Goal: Transaction & Acquisition: Subscribe to service/newsletter

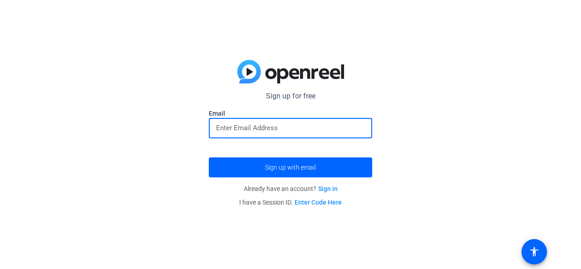
click at [263, 130] on input "email" at bounding box center [290, 127] width 149 height 11
paste input "[EMAIL_ADDRESS][DOMAIN_NAME]"
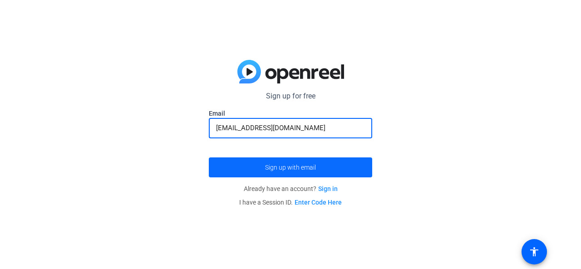
type input "[EMAIL_ADDRESS][DOMAIN_NAME]"
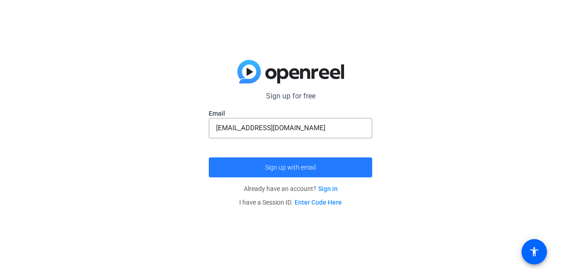
click at [326, 166] on span "submit" at bounding box center [290, 167] width 163 height 22
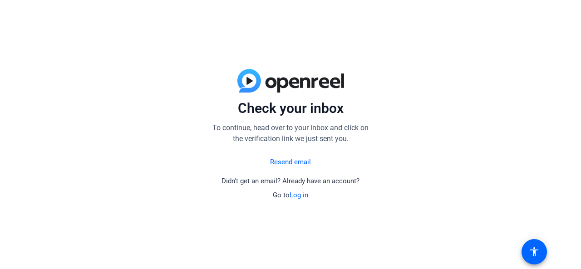
click at [301, 194] on link "Log in" at bounding box center [298, 195] width 19 height 8
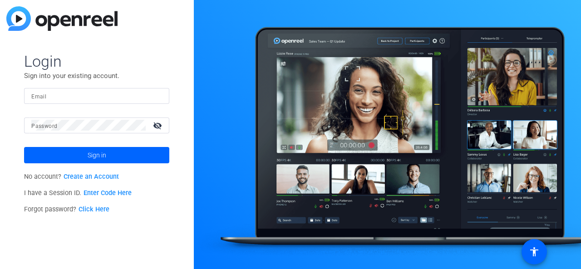
click at [104, 177] on link "Create an Account" at bounding box center [90, 177] width 55 height 8
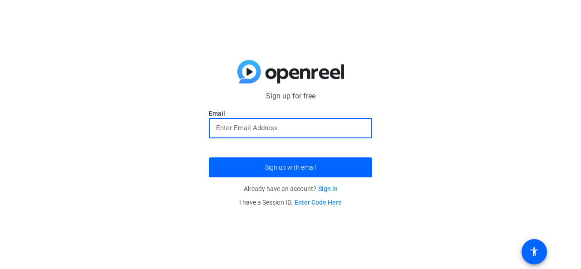
click at [293, 123] on input "email" at bounding box center [290, 127] width 149 height 11
type input "[EMAIL_ADDRESS][DOMAIN_NAME]"
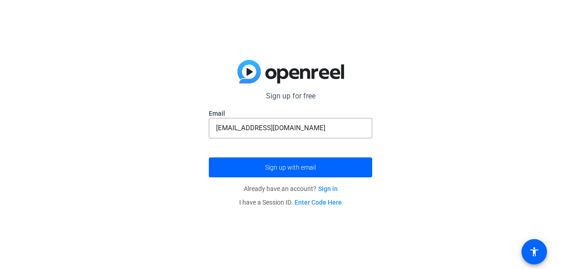
click at [329, 187] on link "Sign in" at bounding box center [328, 188] width 20 height 7
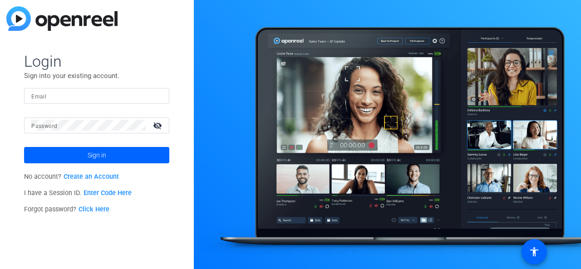
click at [108, 176] on link "Create an Account" at bounding box center [90, 177] width 55 height 8
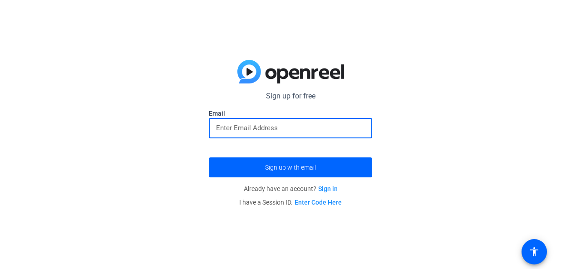
click at [287, 125] on input "email" at bounding box center [290, 127] width 149 height 11
paste input "[EMAIL_ADDRESS][DOMAIN_NAME]"
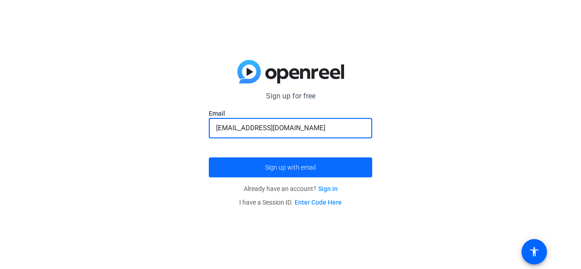
type input "[EMAIL_ADDRESS][DOMAIN_NAME]"
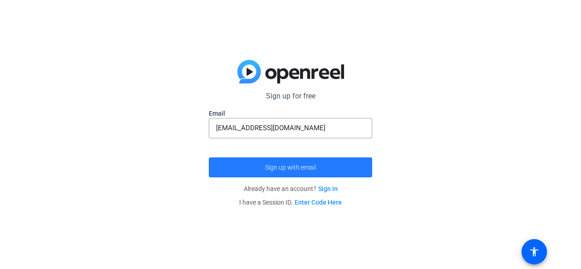
click at [290, 162] on span "submit" at bounding box center [290, 167] width 163 height 22
click at [287, 171] on span "submit" at bounding box center [290, 167] width 163 height 22
click at [299, 167] on span "Sign up with email" at bounding box center [290, 167] width 51 height 0
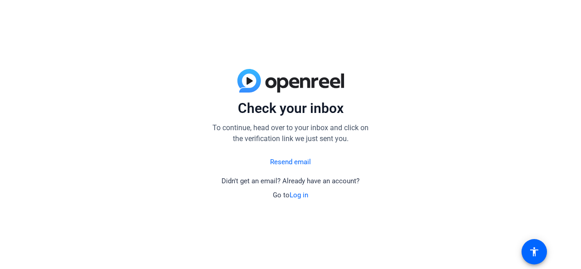
click at [296, 161] on link "Resend email" at bounding box center [290, 162] width 41 height 10
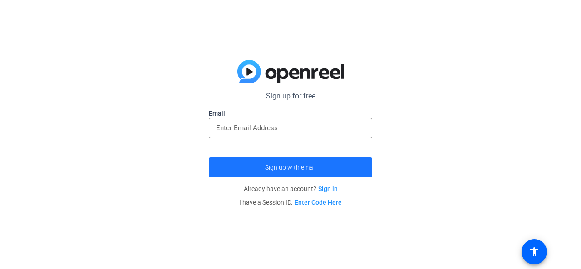
click at [296, 161] on span "submit" at bounding box center [290, 167] width 163 height 22
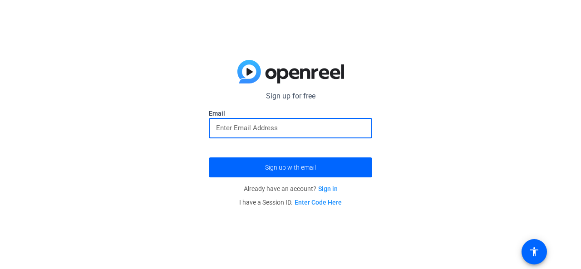
click at [303, 125] on input "email" at bounding box center [290, 127] width 149 height 11
